Goal: Task Accomplishment & Management: Complete application form

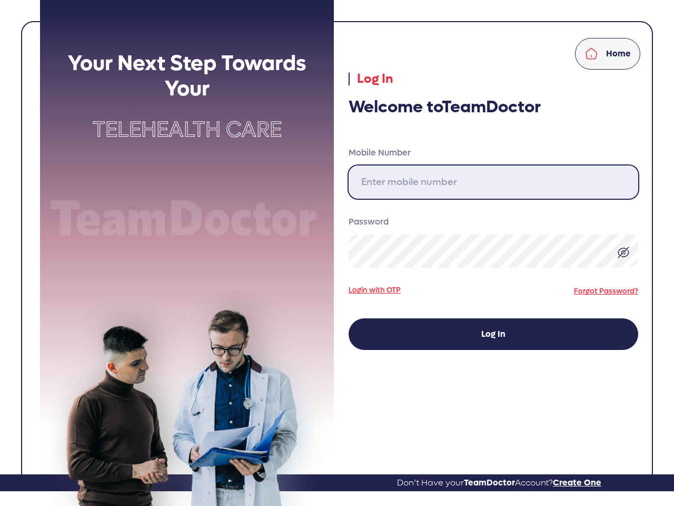
click at [494, 182] on input "Mobile Number" at bounding box center [494, 181] width 290 height 33
click at [624, 252] on div "Password" at bounding box center [494, 243] width 290 height 56
